Goal: Information Seeking & Learning: Check status

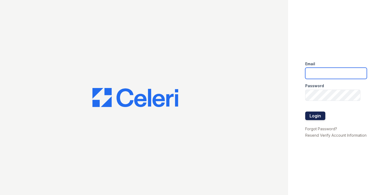
type input "[EMAIL_ADDRESS][DOMAIN_NAME]"
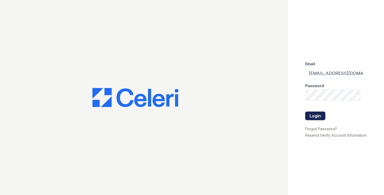
click at [317, 114] on button "Login" at bounding box center [315, 116] width 20 height 9
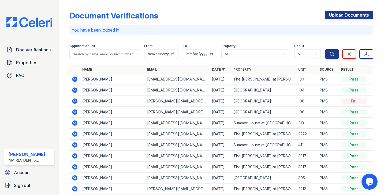
click at [317, 114] on td "106" at bounding box center [306, 112] width 21 height 11
click at [104, 53] on input "search" at bounding box center [104, 54] width 71 height 10
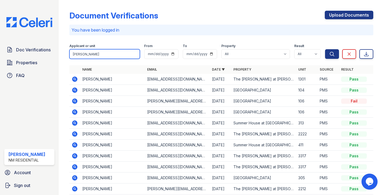
type input "[PERSON_NAME]"
click at [325, 49] on button "Search" at bounding box center [332, 54] width 14 height 10
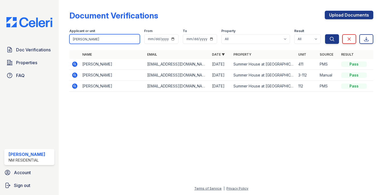
click at [115, 41] on input "foster" at bounding box center [104, 39] width 71 height 10
drag, startPoint x: 115, startPoint y: 41, endPoint x: 80, endPoint y: 36, distance: 35.7
click at [80, 36] on input "foster" at bounding box center [104, 39] width 71 height 10
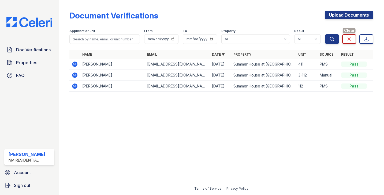
click at [354, 39] on link "Clear" at bounding box center [349, 39] width 14 height 10
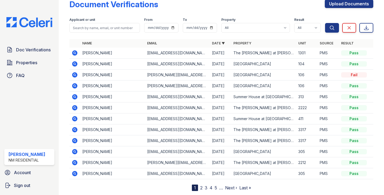
scroll to position [25, 0]
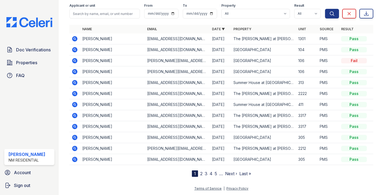
click at [201, 174] on link "2" at bounding box center [201, 173] width 2 height 5
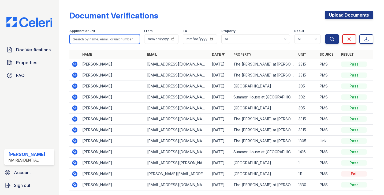
click at [88, 35] on input "search" at bounding box center [104, 39] width 71 height 10
type input "benigno"
click at [325, 34] on button "Search" at bounding box center [332, 39] width 14 height 10
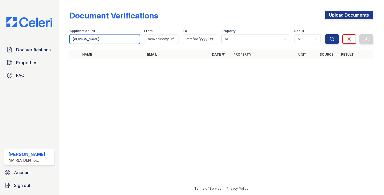
click at [91, 40] on input "benigno" at bounding box center [104, 39] width 71 height 10
type input "benigno"
click at [325, 34] on button "Search" at bounding box center [332, 39] width 14 height 10
click at [134, 41] on input "benigno" at bounding box center [104, 39] width 71 height 10
click at [138, 40] on input "benigno" at bounding box center [104, 39] width 71 height 10
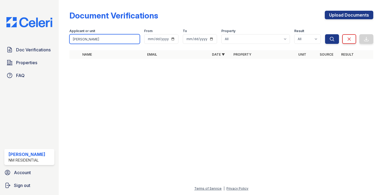
drag, startPoint x: 128, startPoint y: 40, endPoint x: 71, endPoint y: 40, distance: 57.9
click at [71, 40] on input "benigno" at bounding box center [104, 39] width 71 height 10
type input "rodriguez"
click at [325, 34] on button "Search" at bounding box center [332, 39] width 14 height 10
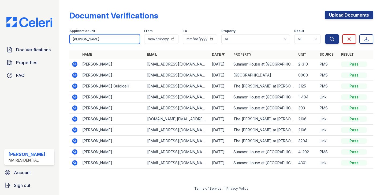
click at [122, 40] on input "rodriguez" at bounding box center [104, 39] width 71 height 10
click at [325, 34] on button "Search" at bounding box center [332, 39] width 14 height 10
type input "rodriguez lara\"
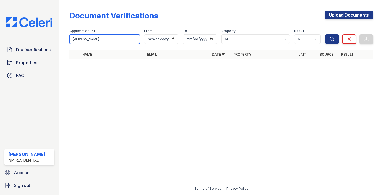
click at [127, 41] on input "rodriguez lara" at bounding box center [104, 39] width 71 height 10
type input "rodriguez"
click at [325, 34] on button "Search" at bounding box center [332, 39] width 14 height 10
